Goal: Task Accomplishment & Management: Complete application form

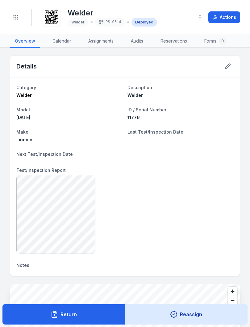
click at [16, 16] on icon "Toggle navigation" at bounding box center [16, 17] width 6 height 6
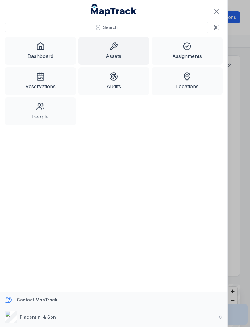
click at [116, 48] on icon at bounding box center [113, 46] width 9 height 9
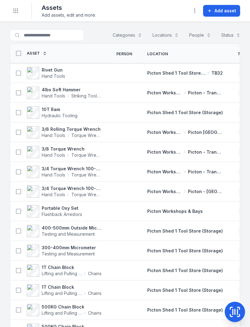
click at [223, 9] on span "Add asset" at bounding box center [226, 11] width 22 height 6
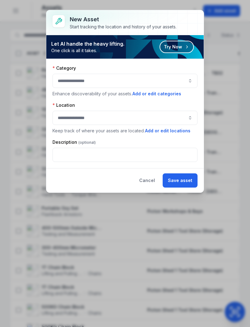
click at [190, 81] on button "button" at bounding box center [124, 81] width 145 height 14
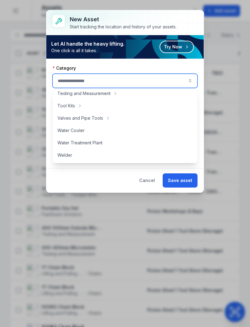
scroll to position [275, 0]
click at [73, 153] on div "Welder" at bounding box center [125, 155] width 143 height 11
type input "******"
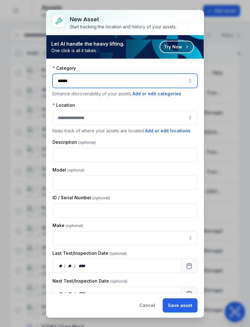
click at [187, 118] on button "button" at bounding box center [124, 118] width 145 height 14
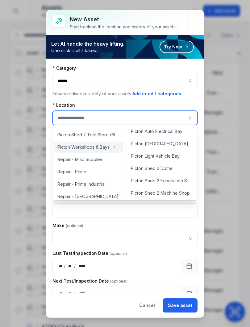
scroll to position [190, 0]
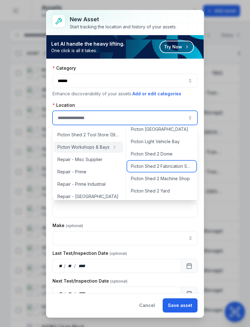
click at [171, 166] on span "Picton Shed 2 Fabrication Shop" at bounding box center [162, 166] width 62 height 6
type input "**********"
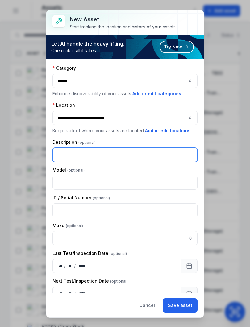
click at [73, 152] on input "text" at bounding box center [124, 155] width 145 height 14
type input "**********"
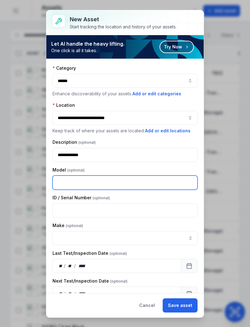
click at [78, 182] on input "text" at bounding box center [124, 183] width 145 height 14
type input "**********"
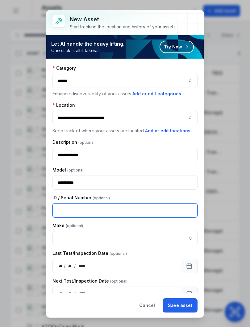
click at [134, 210] on input "text" at bounding box center [124, 210] width 145 height 14
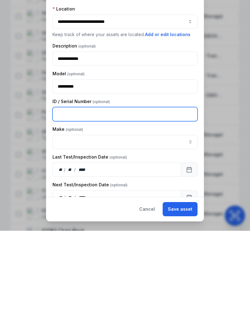
click at [66, 203] on input "text" at bounding box center [124, 210] width 145 height 14
type input "**********"
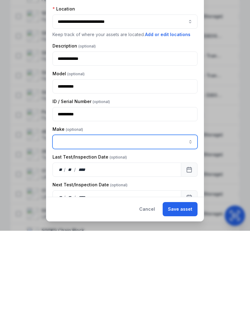
click at [190, 231] on button "button" at bounding box center [190, 238] width 14 height 14
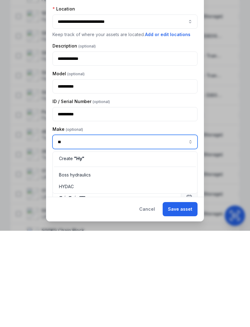
scroll to position [0, 0]
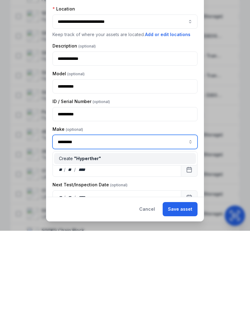
type input "**********"
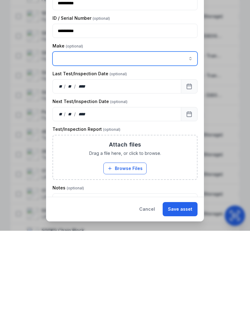
scroll to position [90, 0]
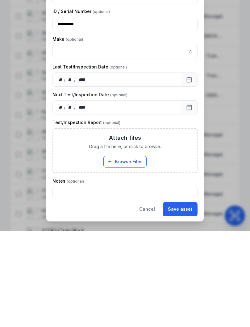
click at [128, 252] on button "Browse Files" at bounding box center [124, 258] width 43 height 12
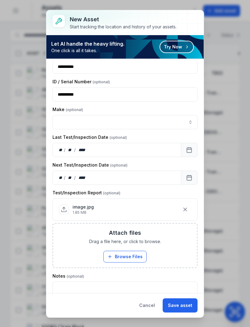
scroll to position [117, 0]
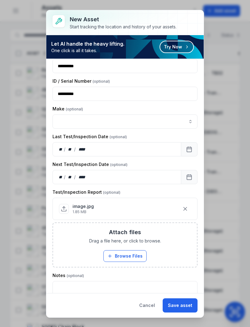
click at [179, 303] on button "Save asset" at bounding box center [180, 306] width 35 height 14
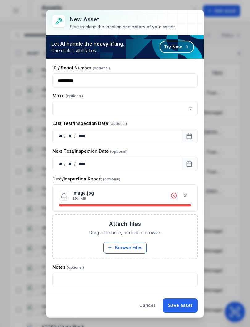
scroll to position [130, 0]
click at [148, 304] on button "Cancel" at bounding box center [147, 306] width 26 height 14
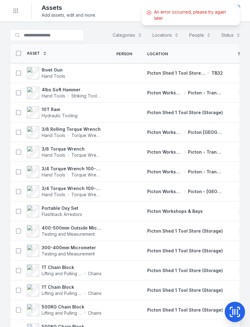
click at [18, 6] on button "Toggle Navigation" at bounding box center [16, 11] width 12 height 12
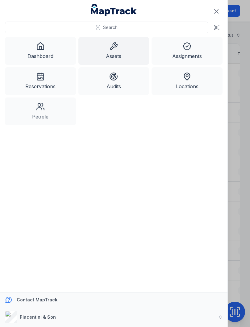
click at [122, 47] on link "Assets" at bounding box center [113, 51] width 71 height 28
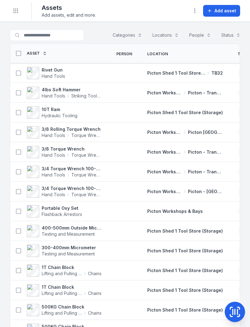
click at [235, 314] on icon at bounding box center [235, 312] width 0 height 5
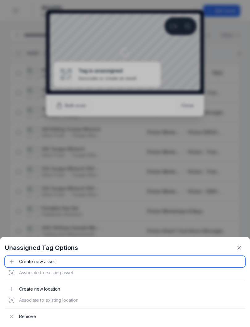
click at [36, 263] on div "Create new asset" at bounding box center [125, 261] width 240 height 11
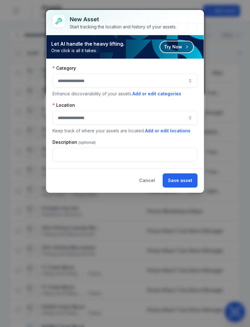
click at [189, 79] on button "button" at bounding box center [124, 81] width 145 height 14
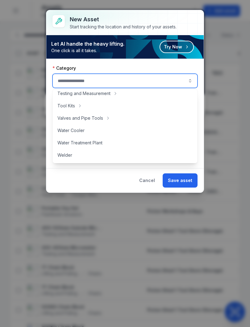
scroll to position [275, 0]
click at [77, 153] on div "Welder" at bounding box center [125, 155] width 143 height 11
type input "******"
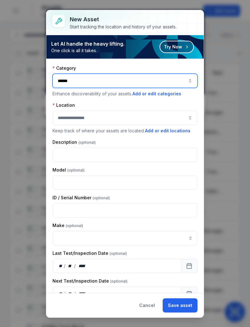
click at [191, 117] on button "button" at bounding box center [124, 118] width 145 height 14
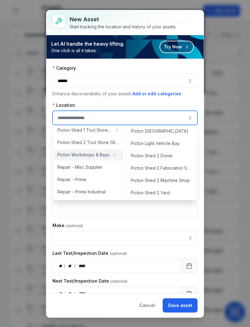
scroll to position [190, 0]
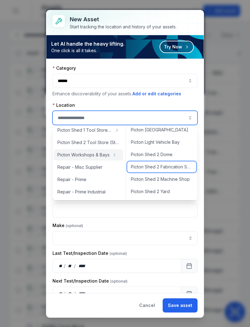
click at [168, 169] on span "Picton Shed 2 Fabrication Shop" at bounding box center [162, 167] width 62 height 6
type input "**********"
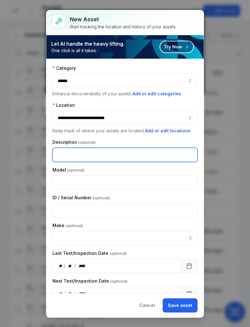
click at [71, 154] on input "text" at bounding box center [124, 155] width 145 height 14
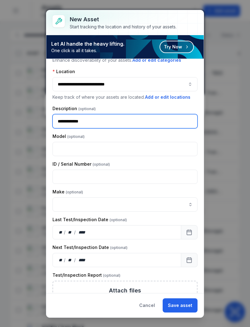
scroll to position [36, 0]
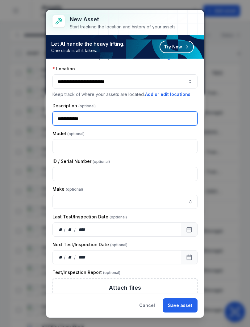
type input "**********"
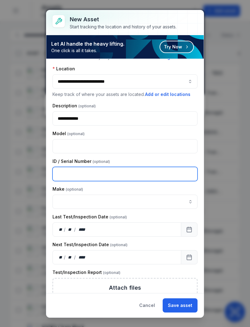
click at [67, 171] on input "text" at bounding box center [124, 174] width 145 height 14
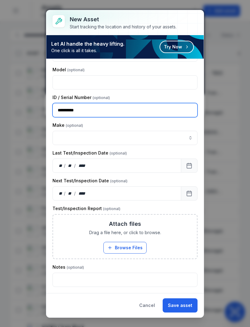
scroll to position [100, 0]
type input "**********"
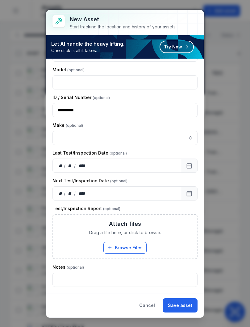
click at [128, 244] on button "Browse Files" at bounding box center [124, 248] width 43 height 12
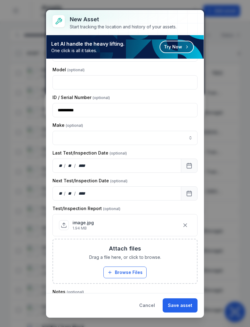
click at [183, 307] on button "Save asset" at bounding box center [180, 306] width 35 height 14
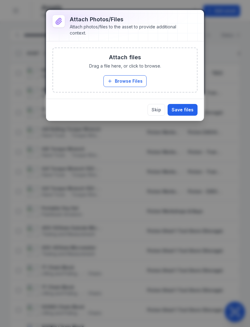
click at [126, 78] on button "Browse Files" at bounding box center [124, 81] width 43 height 12
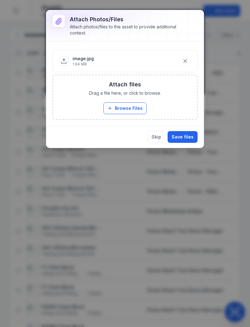
click at [186, 134] on button "Save files" at bounding box center [183, 137] width 30 height 12
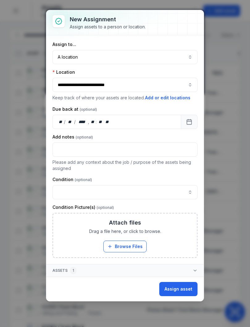
click at [181, 289] on button "Assign asset" at bounding box center [178, 289] width 38 height 14
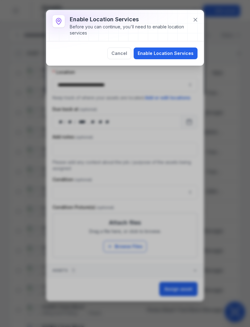
click at [168, 52] on button "Enable Location Services" at bounding box center [166, 54] width 64 height 12
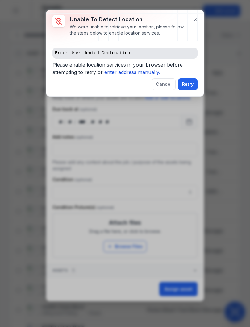
click at [197, 18] on icon at bounding box center [195, 20] width 6 height 6
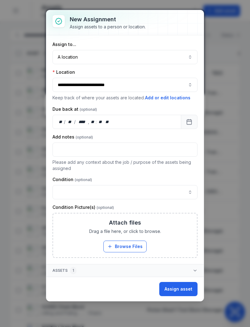
click at [178, 287] on button "Assign asset" at bounding box center [178, 289] width 38 height 14
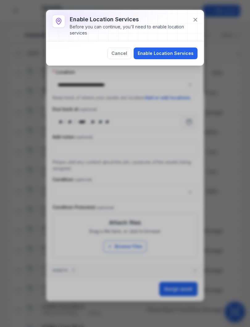
click at [121, 52] on button "Cancel" at bounding box center [119, 54] width 24 height 12
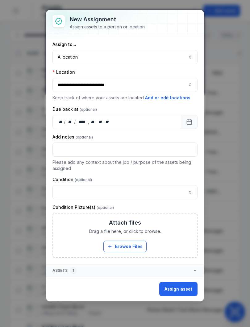
click at [180, 290] on button "Assign asset" at bounding box center [178, 289] width 38 height 14
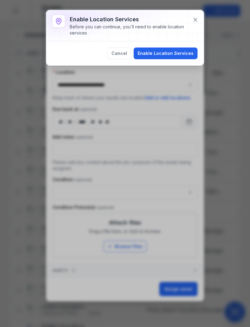
click at [170, 50] on button "Enable Location Services" at bounding box center [166, 54] width 64 height 12
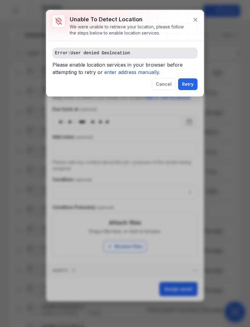
click at [132, 69] on icon "enter address manually." at bounding box center [132, 72] width 56 height 6
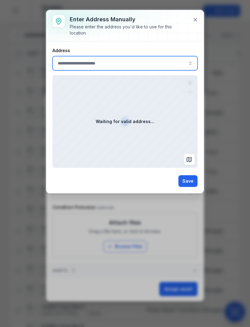
click at [66, 60] on input ":rcf:-form-item-label" at bounding box center [124, 63] width 145 height 14
type input "*"
type input "**********"
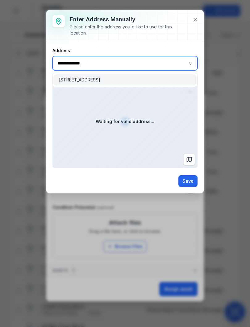
click at [100, 79] on span "[STREET_ADDRESS]" at bounding box center [79, 80] width 41 height 6
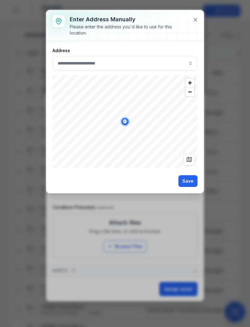
click at [189, 180] on button "Save" at bounding box center [187, 181] width 19 height 12
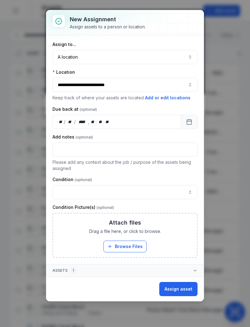
click at [177, 286] on button "Assign asset" at bounding box center [178, 289] width 38 height 14
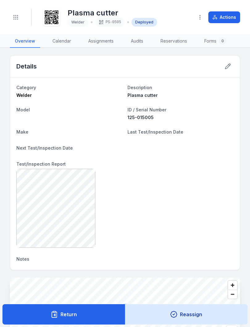
scroll to position [0, 0]
click at [230, 253] on dl "Category Welder Description Plasma cutter Model ID / Serial Number 125-015005 M…" at bounding box center [124, 173] width 217 height 180
click at [17, 14] on button "Toggle Navigation" at bounding box center [16, 17] width 12 height 12
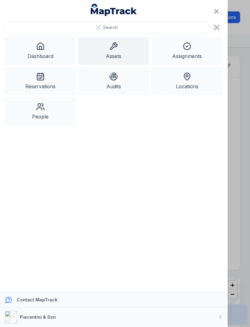
click at [115, 48] on icon at bounding box center [113, 46] width 9 height 9
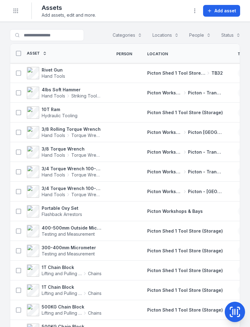
click at [233, 313] on icon at bounding box center [233, 312] width 0 height 5
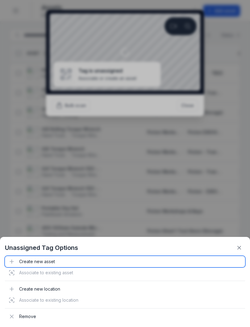
click at [34, 263] on div "Create new asset" at bounding box center [125, 261] width 240 height 11
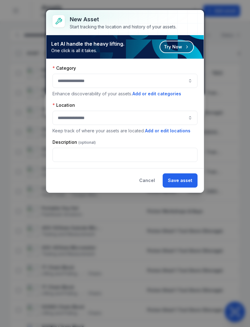
click at [189, 80] on button "button" at bounding box center [124, 81] width 145 height 14
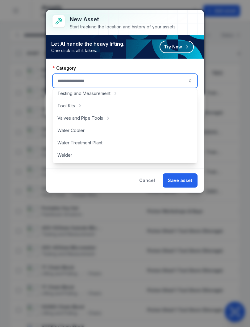
scroll to position [275, 0]
click at [76, 155] on div "Welder" at bounding box center [125, 155] width 143 height 11
type input "******"
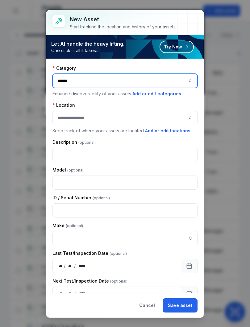
click at [190, 117] on button "button" at bounding box center [124, 118] width 145 height 14
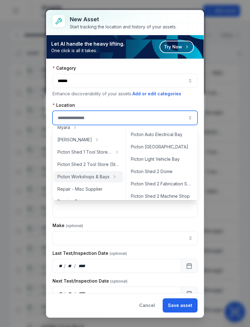
scroll to position [173, 0]
click at [174, 182] on span "Picton Shed 2 Fabrication Shop" at bounding box center [162, 183] width 62 height 6
type input "**********"
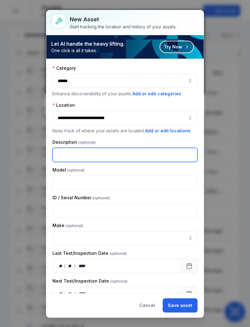
click at [69, 151] on input "text" at bounding box center [124, 155] width 145 height 14
type input "**********"
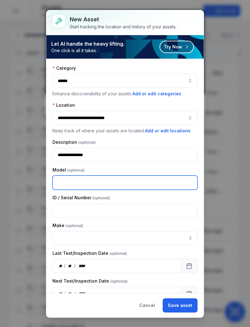
click at [80, 180] on input "text" at bounding box center [124, 183] width 145 height 14
type input "*******"
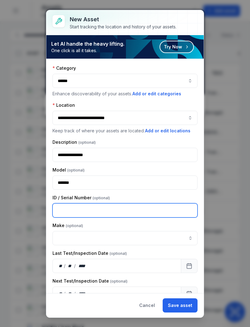
click at [64, 205] on input "text" at bounding box center [124, 210] width 145 height 14
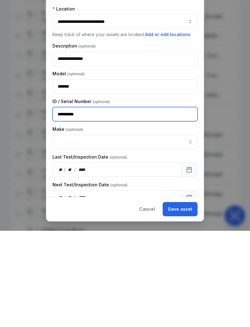
type input "**********"
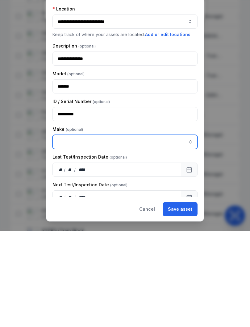
click at [188, 231] on button "button" at bounding box center [190, 238] width 14 height 14
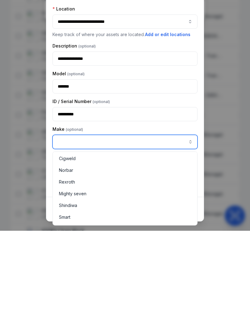
scroll to position [587, 0]
click at [69, 251] on span "Cigweld" at bounding box center [67, 254] width 17 height 6
type input "*******"
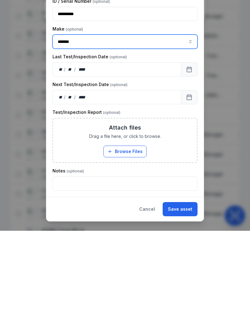
scroll to position [100, 0]
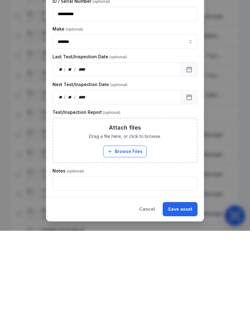
click at [125, 242] on button "Browse Files" at bounding box center [124, 248] width 43 height 12
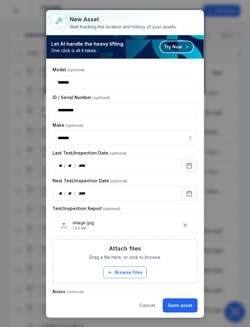
click at [181, 303] on button "Save asset" at bounding box center [180, 306] width 35 height 14
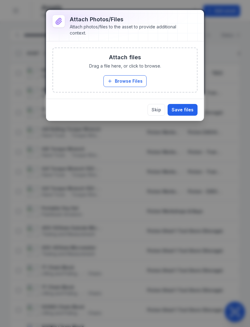
click at [125, 78] on button "Browse Files" at bounding box center [124, 81] width 43 height 12
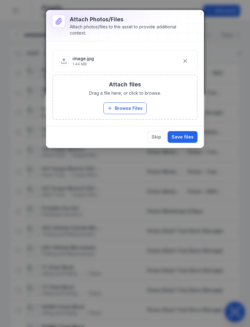
click at [186, 136] on button "Save files" at bounding box center [183, 137] width 30 height 12
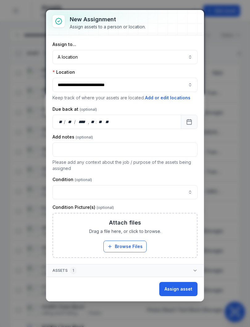
click at [181, 287] on button "Assign asset" at bounding box center [178, 289] width 38 height 14
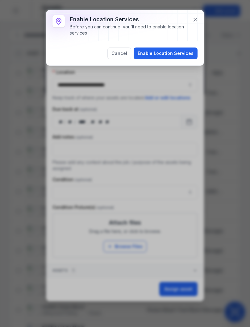
click at [166, 52] on button "Enable Location Services" at bounding box center [166, 54] width 64 height 12
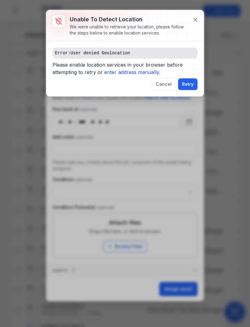
click at [129, 71] on icon "enter address manually." at bounding box center [132, 72] width 56 height 6
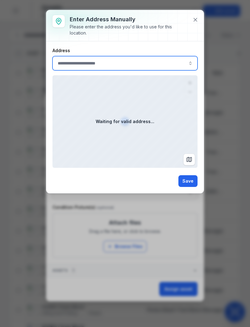
click at [79, 60] on input ":rn0:-form-item-label" at bounding box center [124, 63] width 145 height 14
type input "**********"
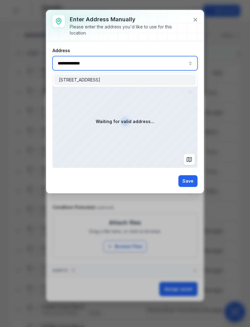
click at [100, 81] on span "[STREET_ADDRESS]" at bounding box center [79, 80] width 41 height 6
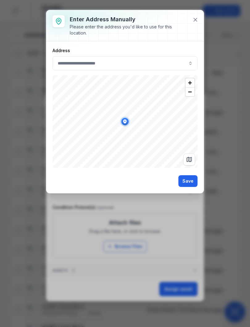
click at [190, 181] on button "Save" at bounding box center [187, 181] width 19 height 12
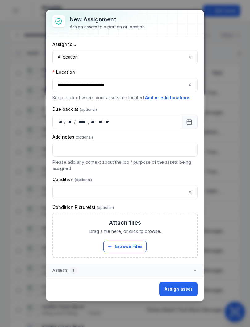
click at [182, 288] on button "Assign asset" at bounding box center [178, 289] width 38 height 14
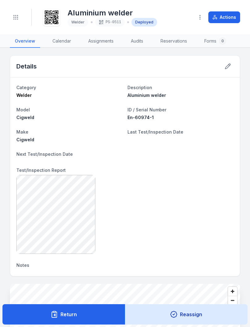
click at [18, 14] on button "Toggle Navigation" at bounding box center [16, 17] width 12 height 12
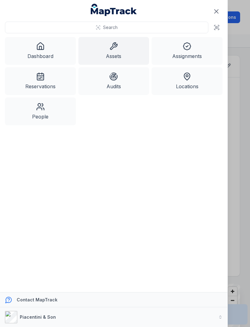
click at [113, 51] on link "Assets" at bounding box center [113, 51] width 71 height 28
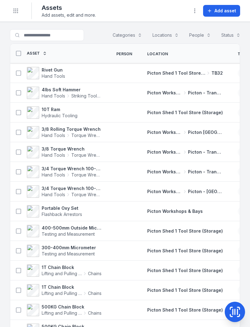
click at [236, 308] on icon at bounding box center [235, 312] width 12 height 12
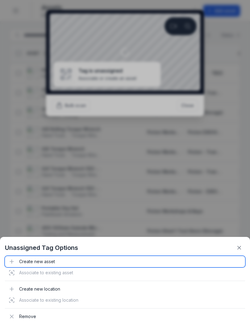
click at [39, 263] on div "Create new asset" at bounding box center [125, 261] width 240 height 11
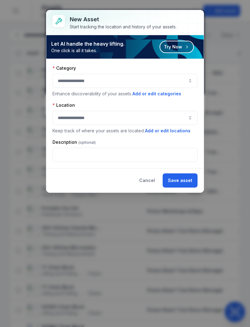
click at [186, 78] on button "button" at bounding box center [124, 81] width 145 height 14
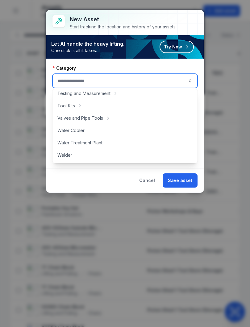
scroll to position [275, 0]
click at [69, 151] on div "Welder" at bounding box center [125, 155] width 143 height 11
type input "******"
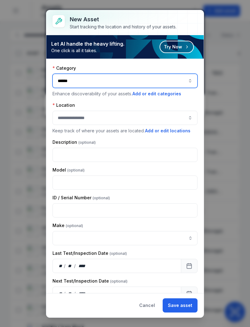
click at [189, 116] on button "button" at bounding box center [124, 118] width 145 height 14
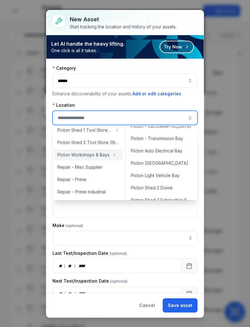
scroll to position [181, 0]
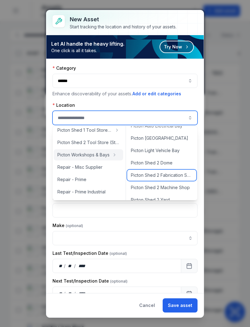
click at [168, 175] on span "Picton Shed 2 Fabrication Shop" at bounding box center [162, 175] width 62 height 6
type input "**********"
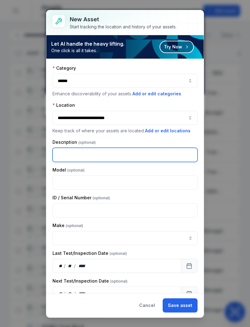
click at [66, 152] on input "text" at bounding box center [124, 155] width 145 height 14
type input "**********"
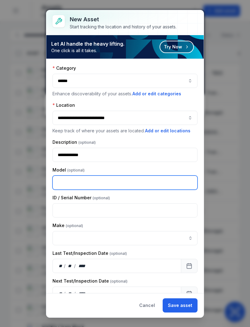
click at [68, 178] on input "text" at bounding box center [124, 183] width 145 height 14
type input "**********"
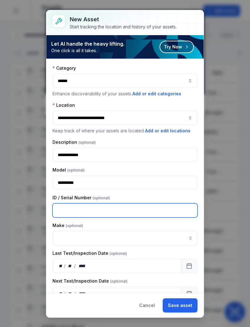
click at [69, 207] on input "text" at bounding box center [124, 210] width 145 height 14
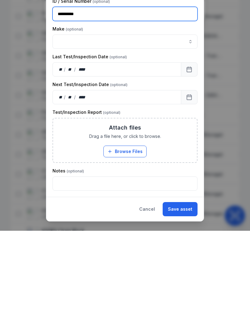
scroll to position [100, 0]
type input "**********"
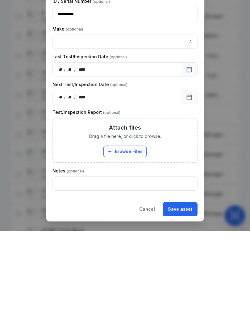
click at [126, 242] on button "Browse Files" at bounding box center [124, 248] width 43 height 12
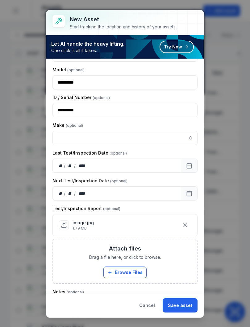
click at [189, 309] on button "Save asset" at bounding box center [180, 306] width 35 height 14
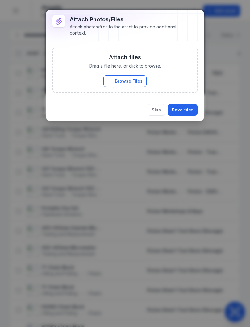
click at [127, 80] on button "Browse Files" at bounding box center [124, 81] width 43 height 12
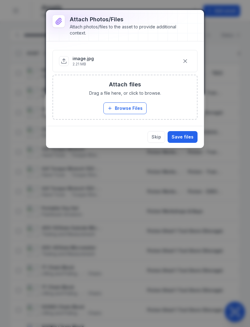
click at [187, 136] on button "Save files" at bounding box center [183, 137] width 30 height 12
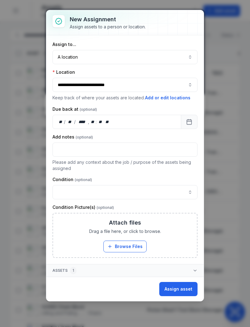
click at [182, 289] on button "Assign asset" at bounding box center [178, 289] width 38 height 14
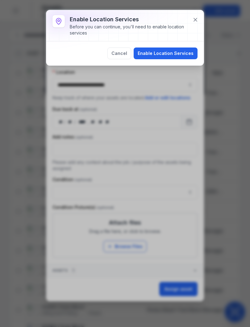
click at [174, 52] on button "Enable Location Services" at bounding box center [166, 54] width 64 height 12
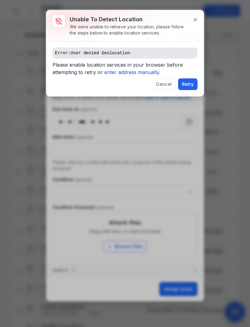
click at [129, 69] on icon "enter address manually." at bounding box center [132, 72] width 56 height 6
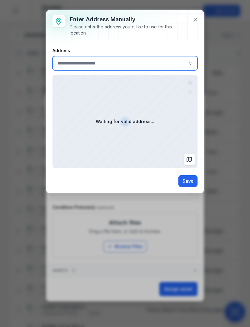
click at [91, 62] on input ":rrv:-form-item-label" at bounding box center [124, 63] width 145 height 14
type input "**********"
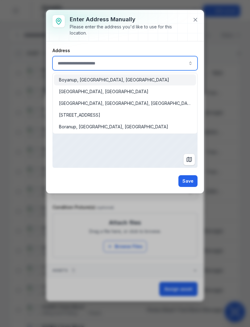
click at [64, 56] on input ":rrv:-form-item-label" at bounding box center [124, 63] width 145 height 14
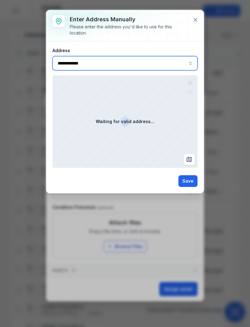
type input "**********"
click at [100, 78] on span "[STREET_ADDRESS]" at bounding box center [79, 80] width 41 height 6
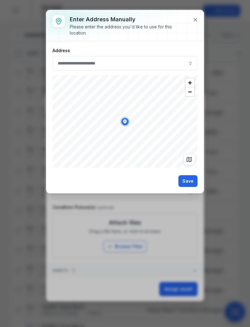
click at [190, 179] on button "Save" at bounding box center [187, 181] width 19 height 12
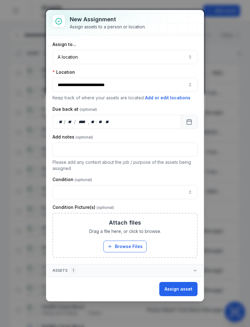
click at [179, 290] on button "Assign asset" at bounding box center [178, 289] width 38 height 14
